Goal: Check status

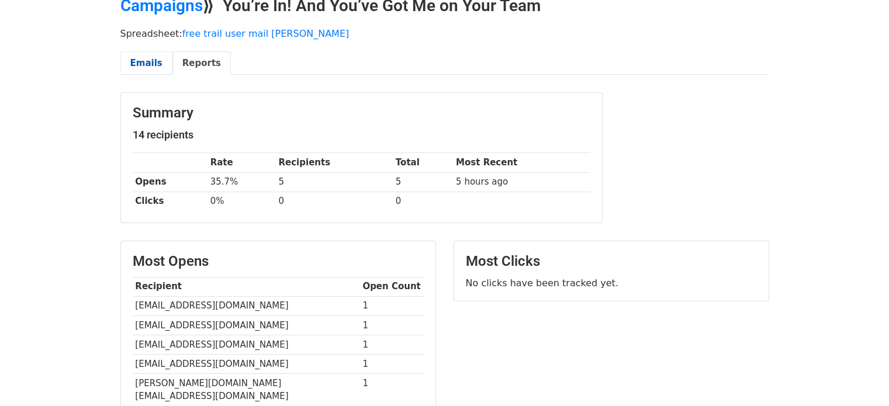
click at [130, 59] on link "Emails" at bounding box center [146, 63] width 52 height 24
